Goal: Find specific page/section: Find specific page/section

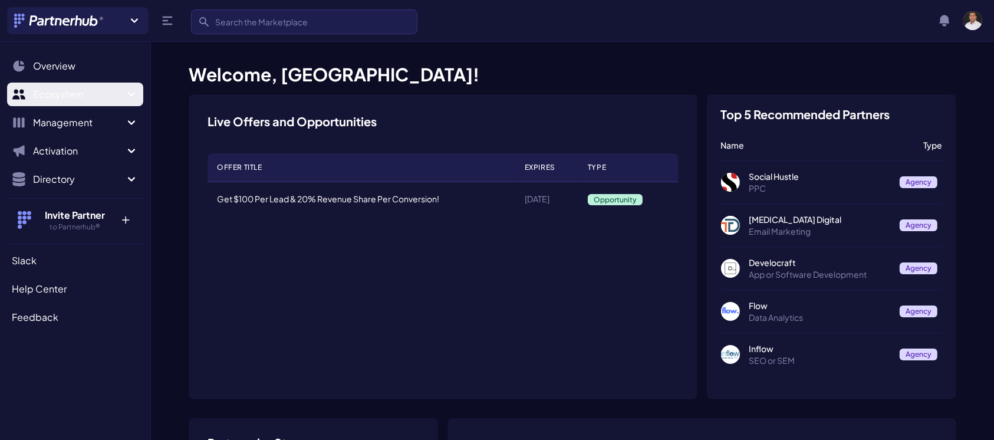
click at [70, 97] on span "Ecosystem" at bounding box center [78, 94] width 91 height 14
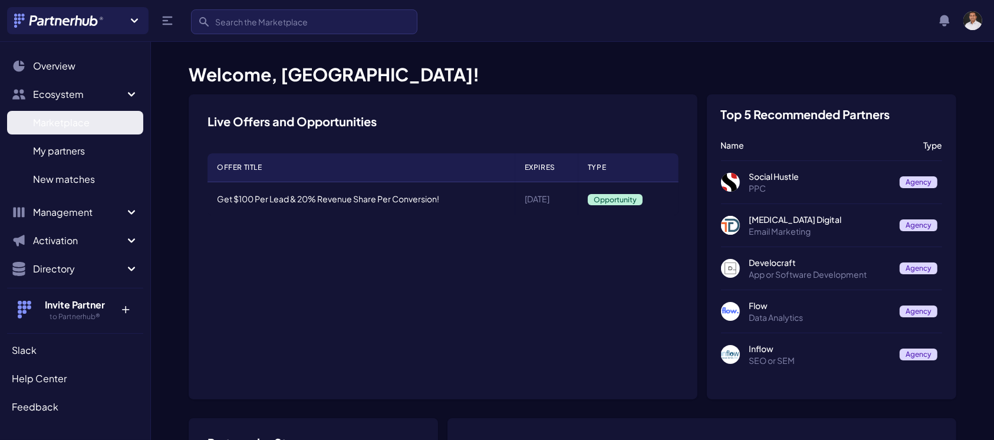
click at [71, 124] on span "Marketplace" at bounding box center [61, 123] width 57 height 14
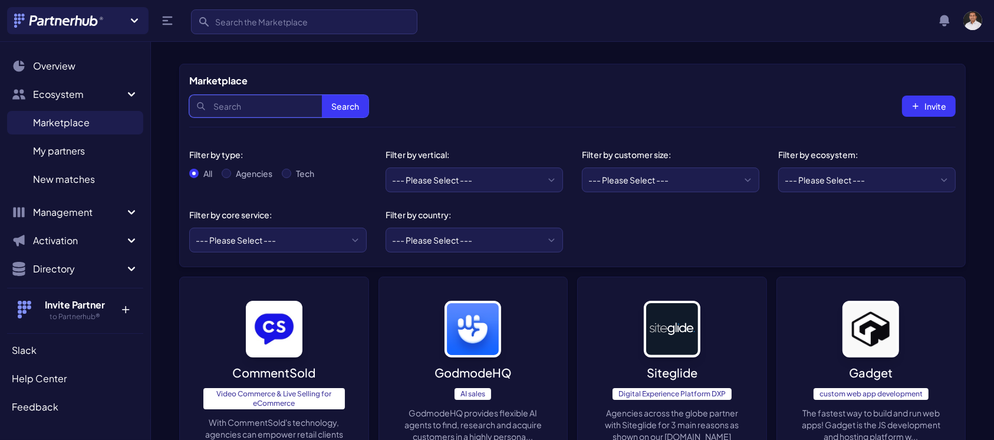
click at [287, 113] on input "Search" at bounding box center [278, 106] width 179 height 22
type input "eucloid"
click at [322, 95] on button "Search" at bounding box center [345, 106] width 47 height 22
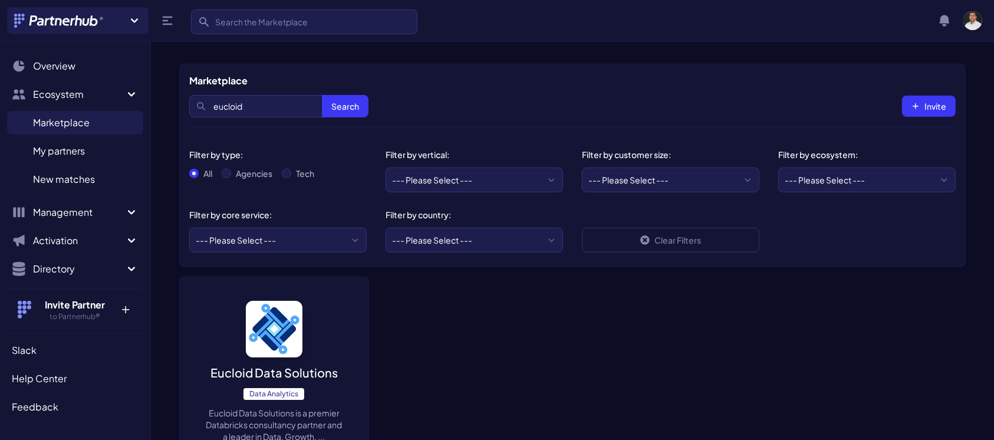
click at [254, 338] on img at bounding box center [274, 329] width 57 height 57
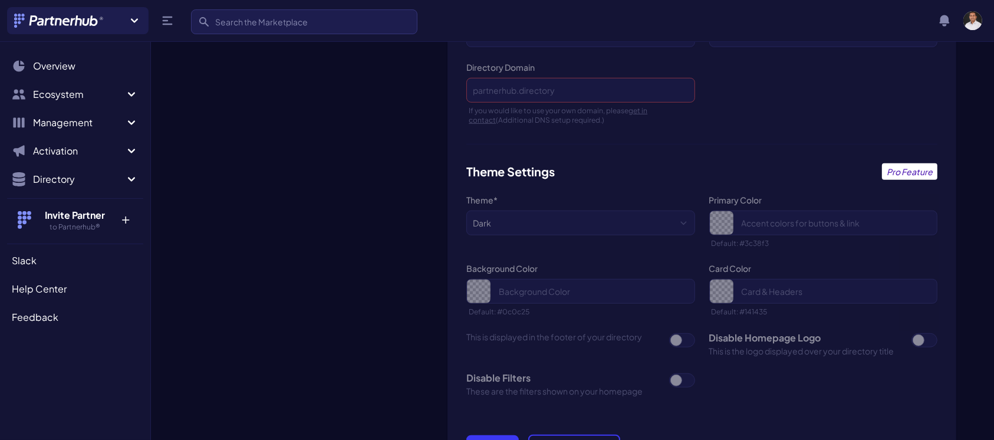
scroll to position [846, 0]
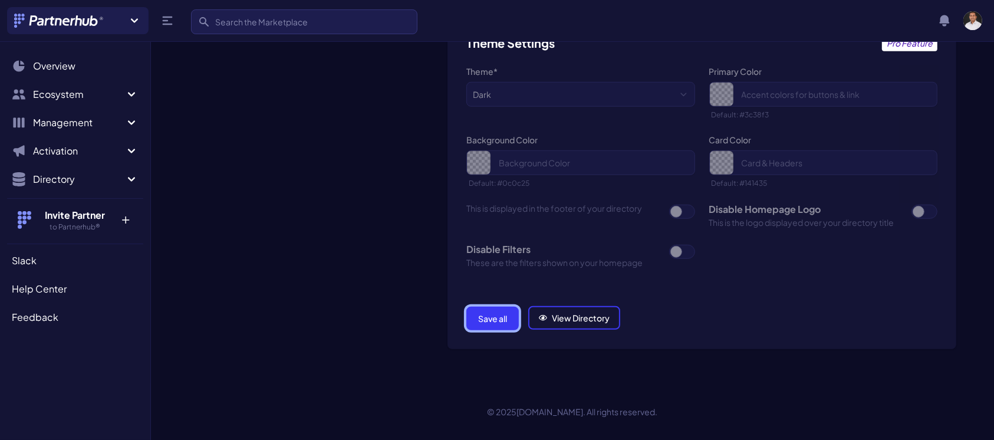
click at [494, 322] on button "Save all" at bounding box center [492, 319] width 52 height 24
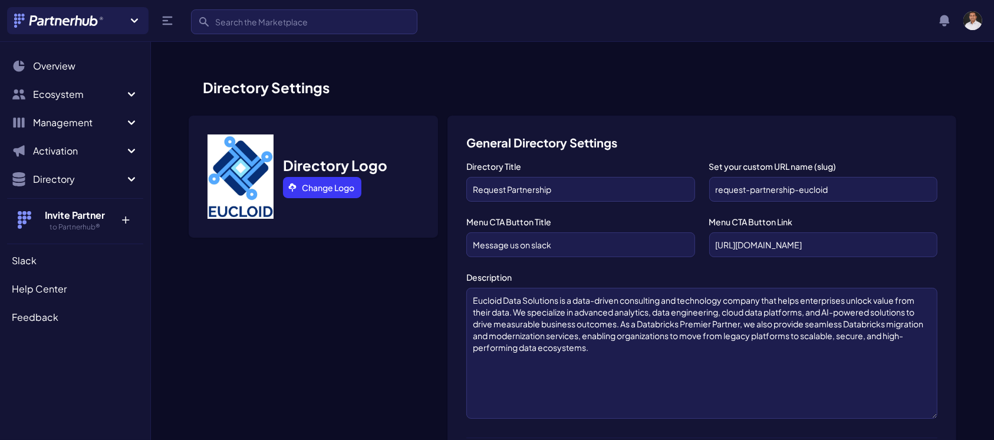
scroll to position [846, 0]
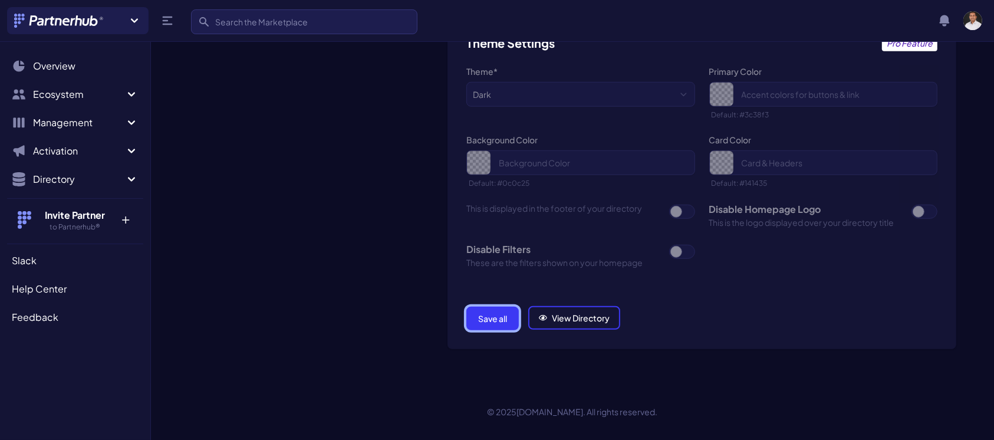
click at [505, 316] on button "Save all" at bounding box center [492, 319] width 52 height 24
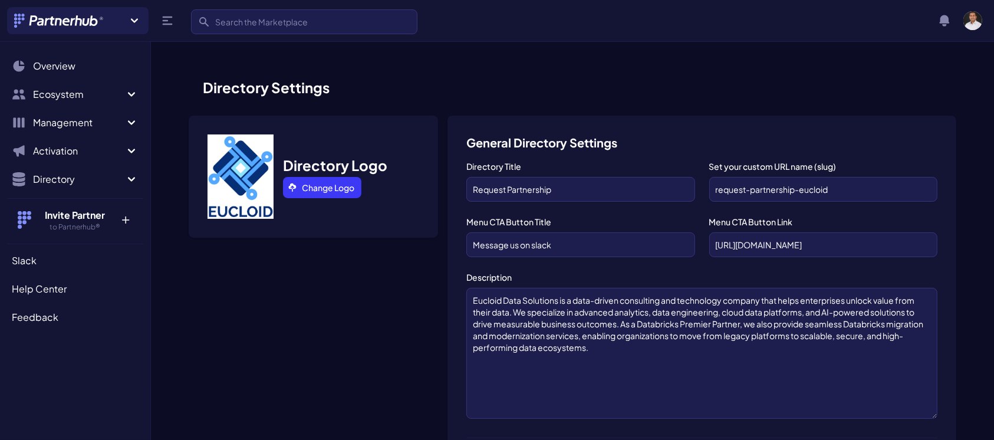
scroll to position [846, 0]
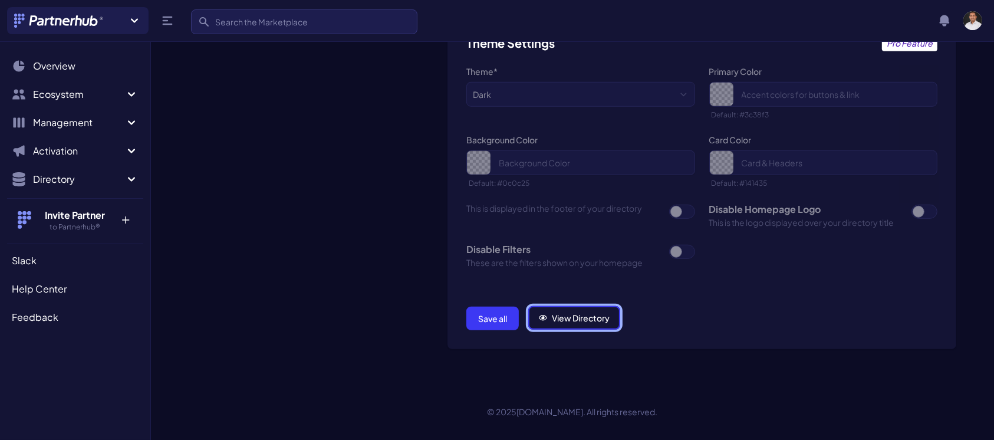
click at [577, 310] on link "View Directory" at bounding box center [574, 318] width 92 height 24
